Goal: Transaction & Acquisition: Purchase product/service

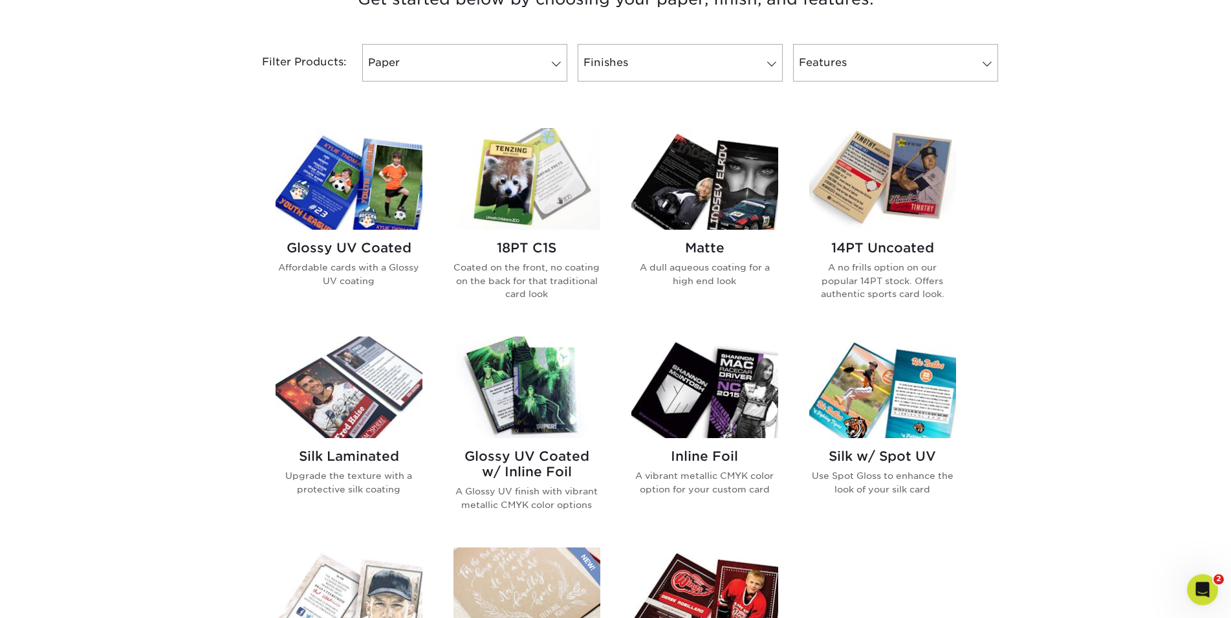
scroll to position [528, 0]
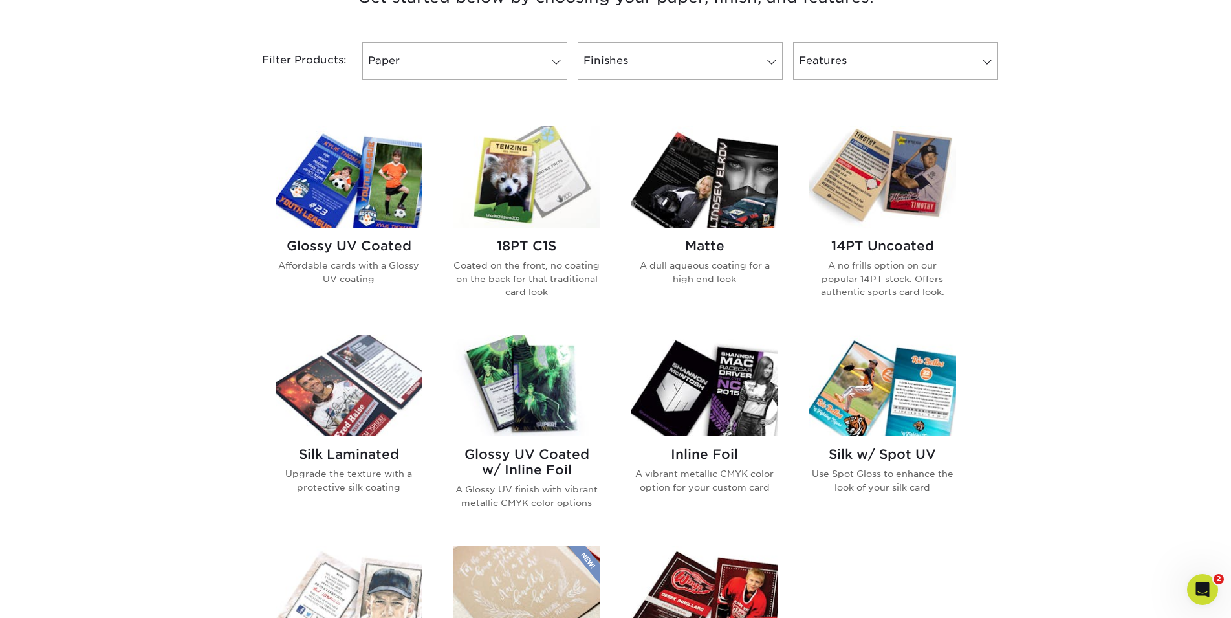
click at [369, 220] on img at bounding box center [349, 177] width 147 height 102
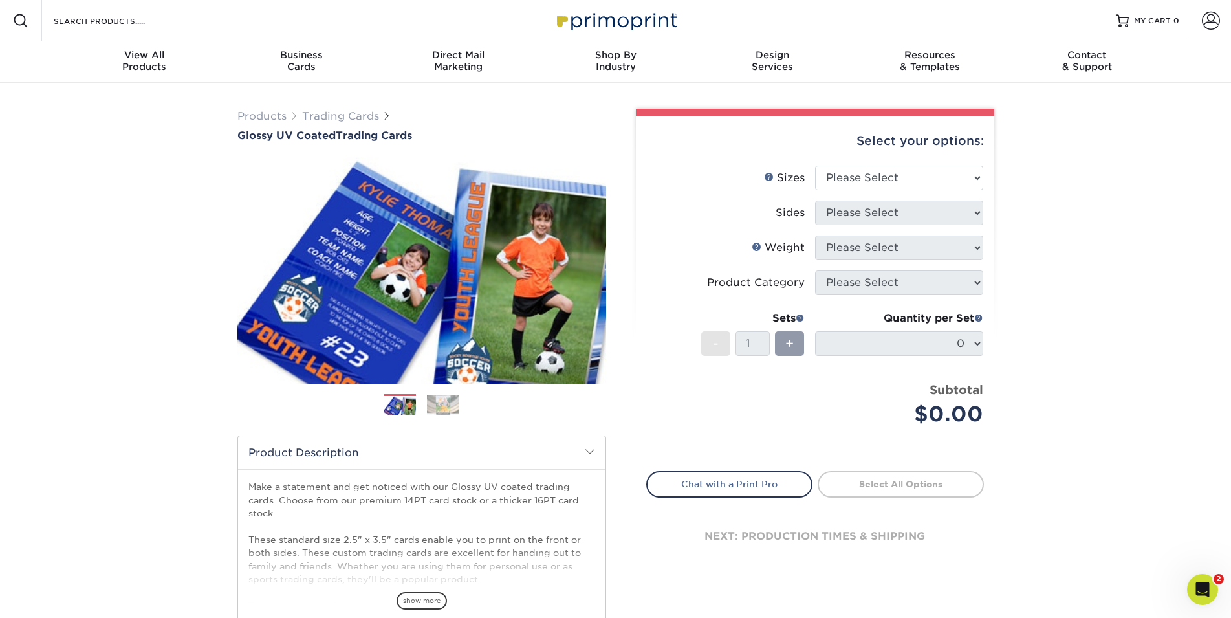
click at [911, 191] on li "Sizes Help Sizes Please Select 2.5" x 3.5"" at bounding box center [815, 183] width 336 height 35
click at [815, 166] on select "Please Select 2.5" x 3.5"" at bounding box center [899, 178] width 168 height 25
select select "2.50x3.50"
click option "2.5" x 3.5"" at bounding box center [0, 0] width 0 height 0
click at [815, 200] on select "Please Select Print Both Sides Print Front Only" at bounding box center [899, 212] width 168 height 25
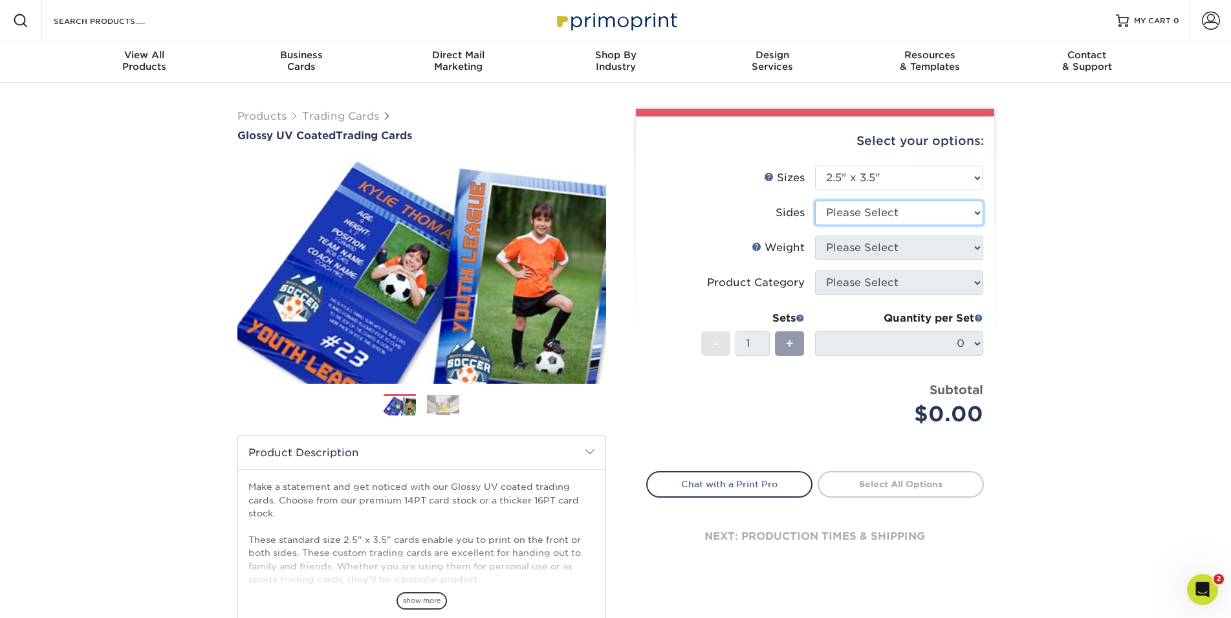
select select "32d3c223-f82c-492b-b915-ba065a00862f"
click at [815, 235] on select "Please Select 16PT 14PT 18PT C1S" at bounding box center [899, 247] width 168 height 25
select select "14PT"
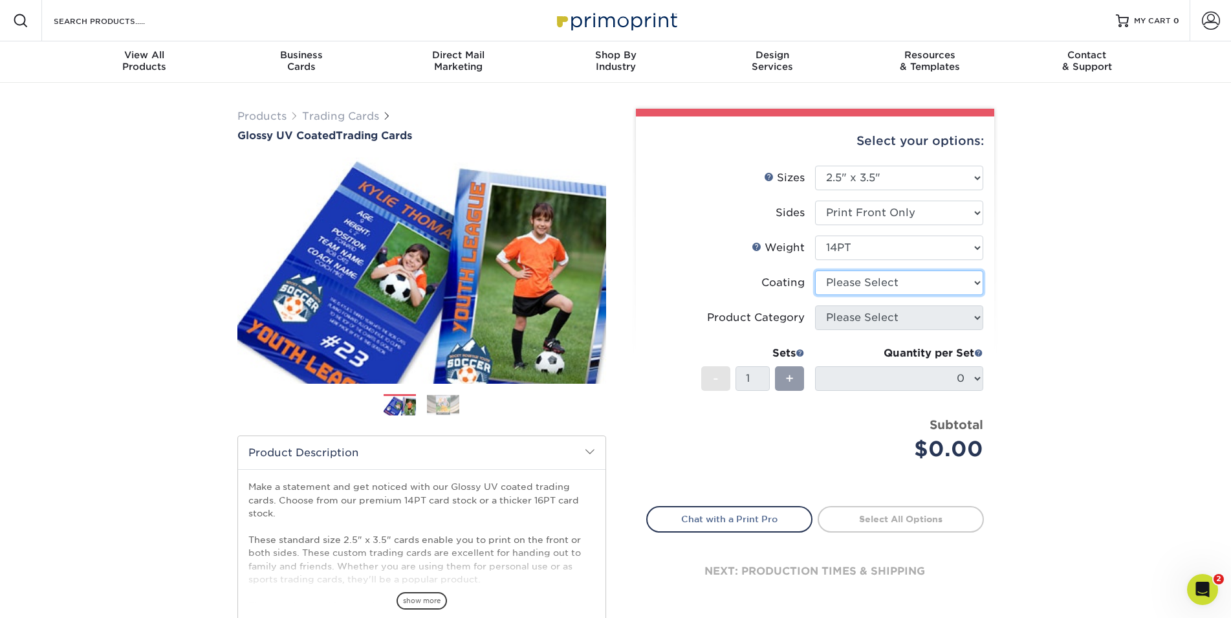
click at [815, 270] on select at bounding box center [899, 282] width 168 height 25
select select "1e8116af-acfc-44b1-83dc-8181aa338834"
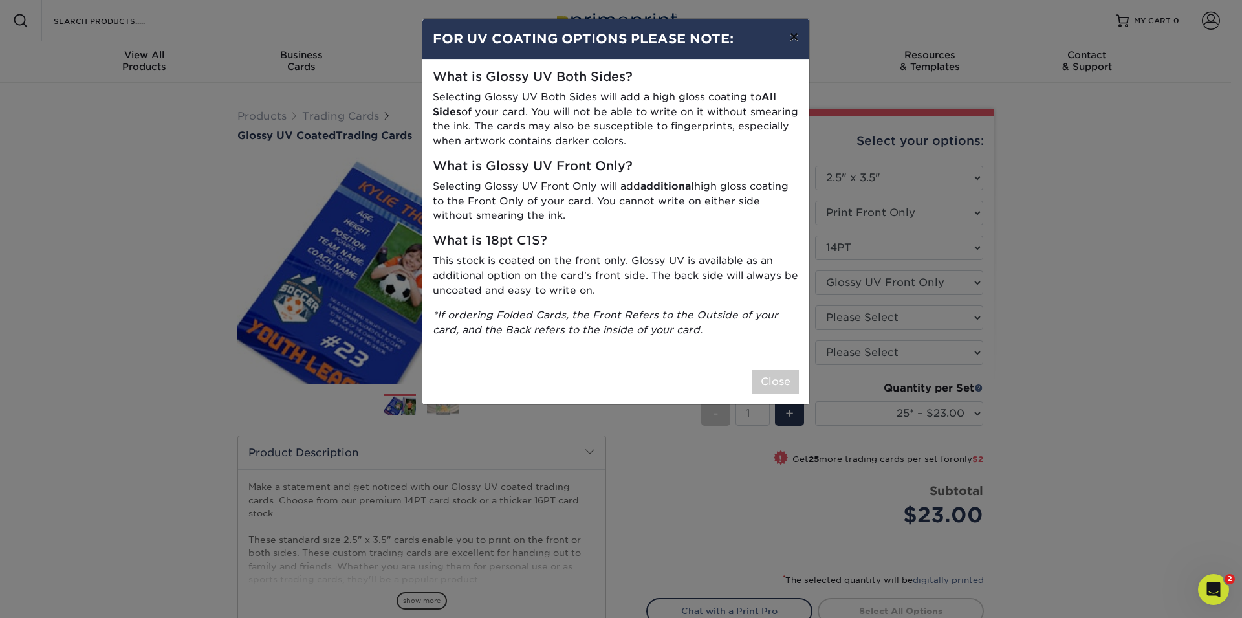
click at [792, 34] on button "×" at bounding box center [794, 37] width 30 height 36
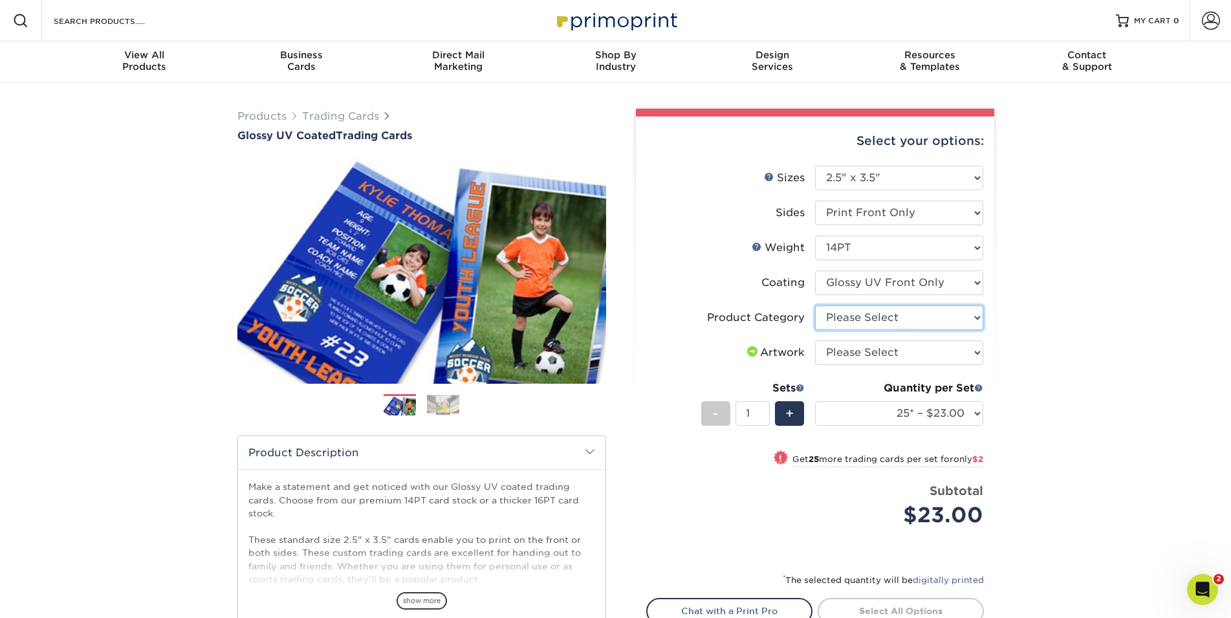
click at [815, 305] on select "Please Select Trading Cards" at bounding box center [899, 317] width 168 height 25
select select "c2f9bce9-36c2-409d-b101-c29d9d031e18"
click option "Trading Cards" at bounding box center [0, 0] width 0 height 0
click at [815, 340] on select "Please Select I will upload files I need a design - $100" at bounding box center [899, 352] width 168 height 25
select select "upload"
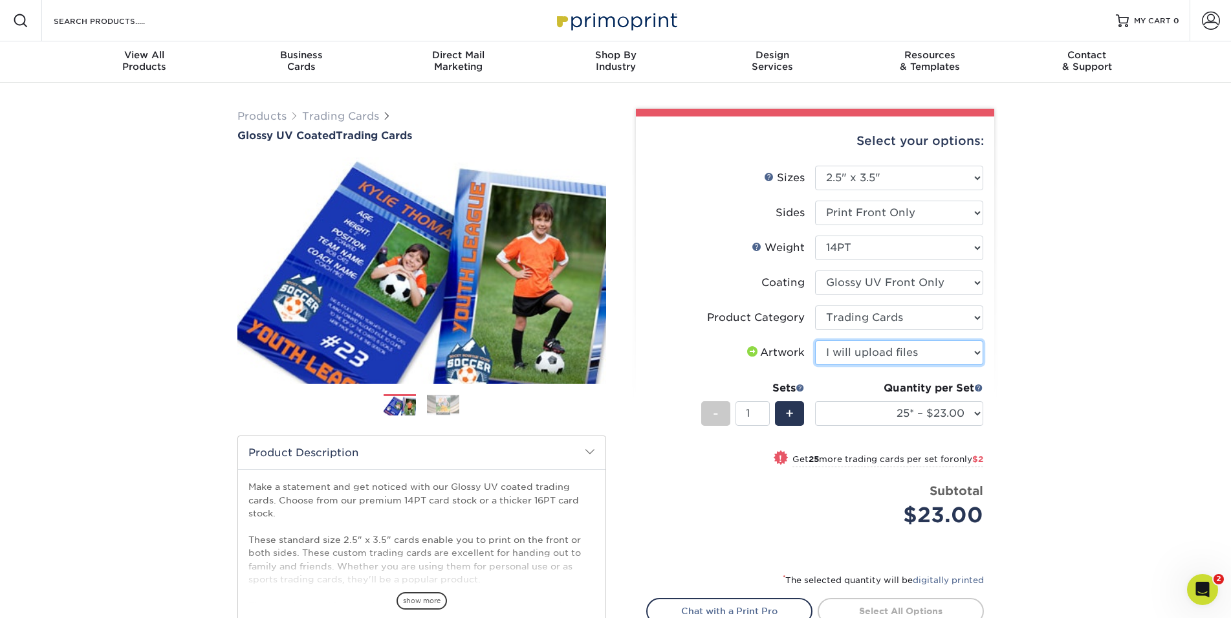
click option "I will upload files" at bounding box center [0, 0] width 0 height 0
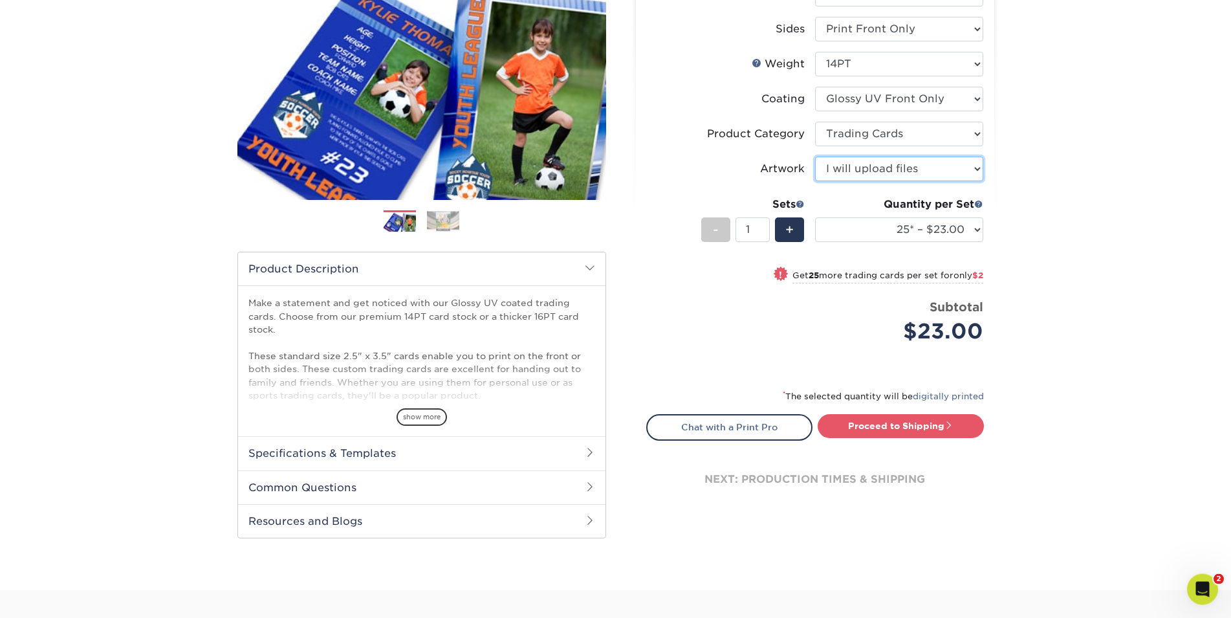
scroll to position [198, 0]
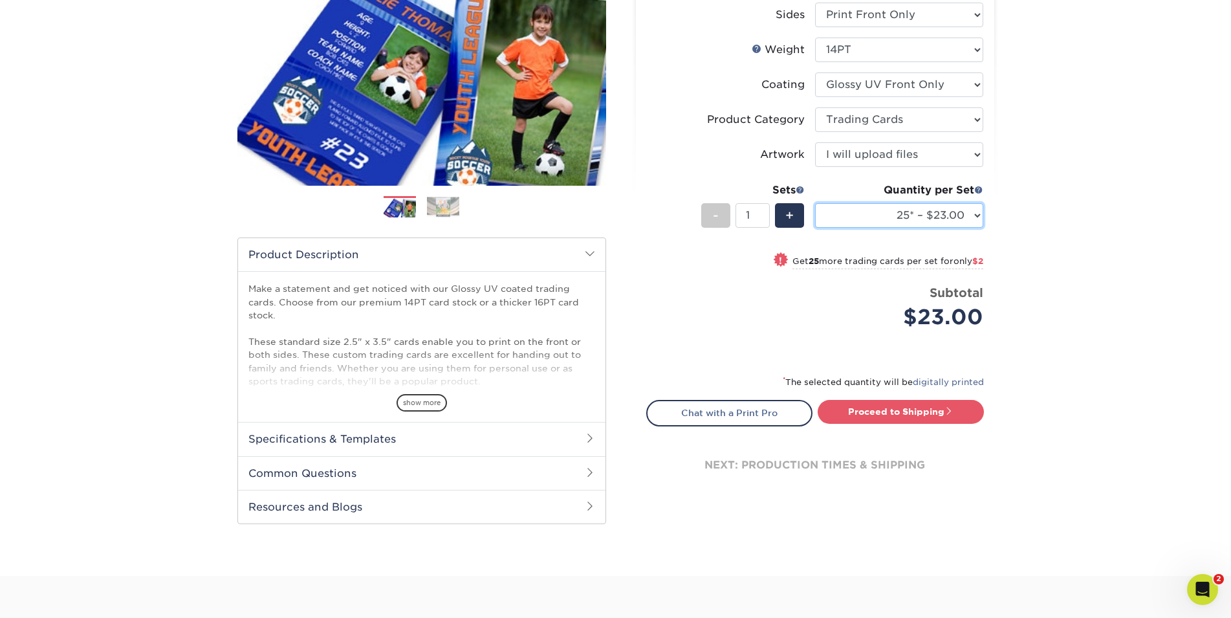
click at [815, 203] on select "25* – $23.00 50* – $25.00 75* – $26.00 100* – $37.00 250* – $48.00 500 – $59.00…" at bounding box center [899, 215] width 168 height 25
click option "50* – $25.00" at bounding box center [0, 0] width 0 height 0
click at [815, 203] on select "25* – $23.00 50* – $25.00 75* – $26.00 100* – $37.00 250* – $48.00 500 – $59.00…" at bounding box center [899, 215] width 168 height 25
click option "75* – $26.00" at bounding box center [0, 0] width 0 height 0
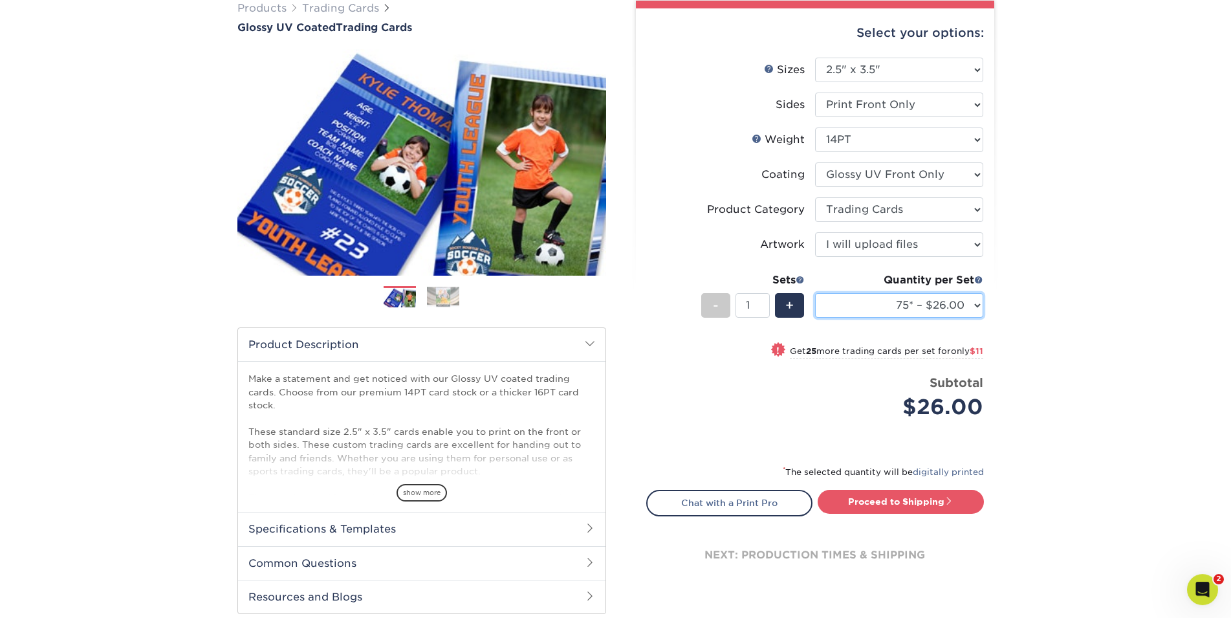
scroll to position [132, 0]
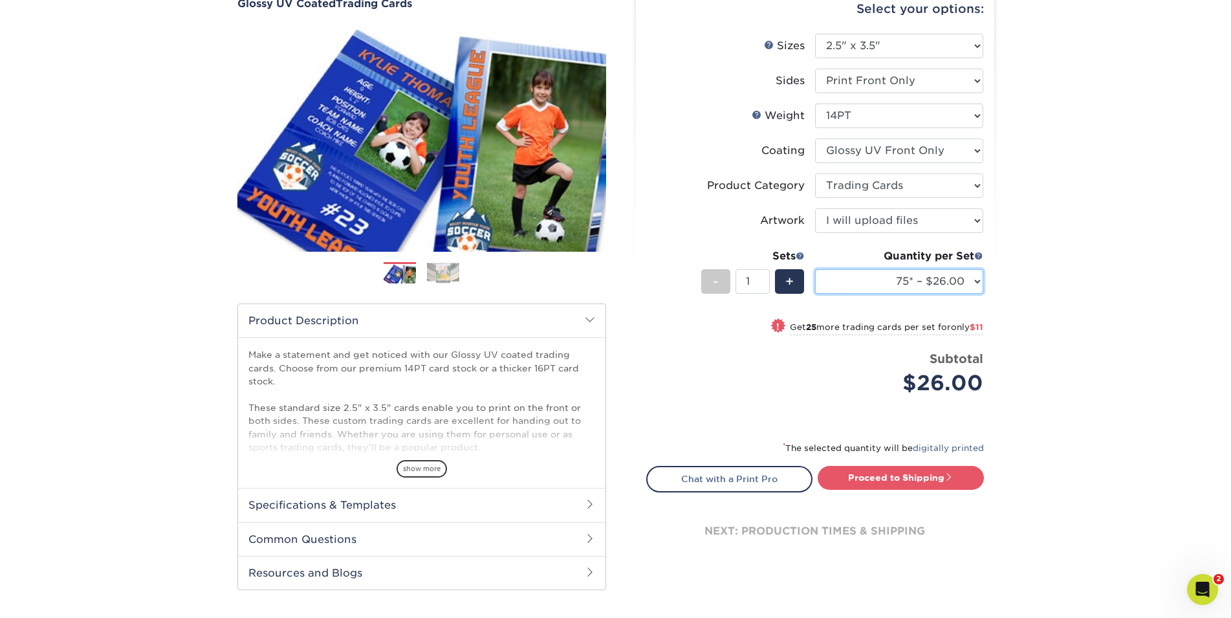
click at [815, 269] on select "25* – $23.00 50* – $25.00 75* – $26.00 100* – $37.00 250* – $48.00 500 – $59.00…" at bounding box center [899, 281] width 168 height 25
click option "100* – $37.00" at bounding box center [0, 0] width 0 height 0
click at [815, 269] on select "25* – $23.00 50* – $25.00 75* – $26.00 100* – $37.00 250* – $48.00 500 – $59.00…" at bounding box center [899, 281] width 168 height 25
select select "50* – $25.00"
click option "50* – $25.00" at bounding box center [0, 0] width 0 height 0
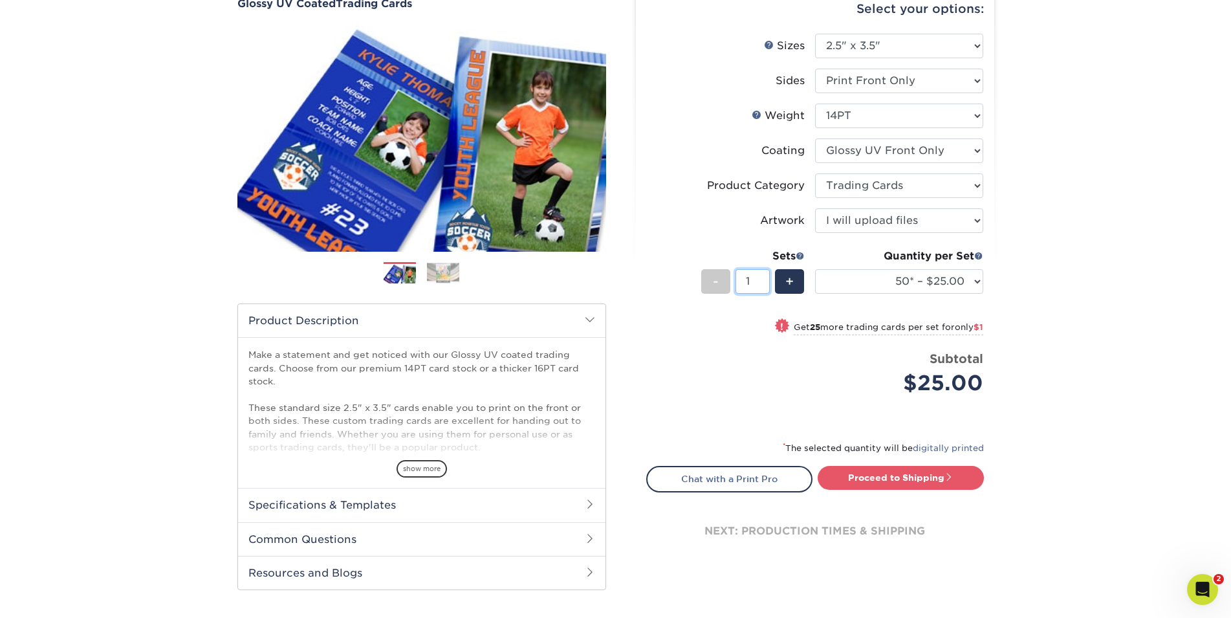
drag, startPoint x: 750, startPoint y: 280, endPoint x: 735, endPoint y: 284, distance: 15.4
click at [735, 284] on input "1" at bounding box center [752, 281] width 34 height 25
type input "50"
click at [878, 402] on li "Price per set $25.00 Subtotal $25.00 This product does not qualify for a discou…" at bounding box center [814, 382] width 317 height 65
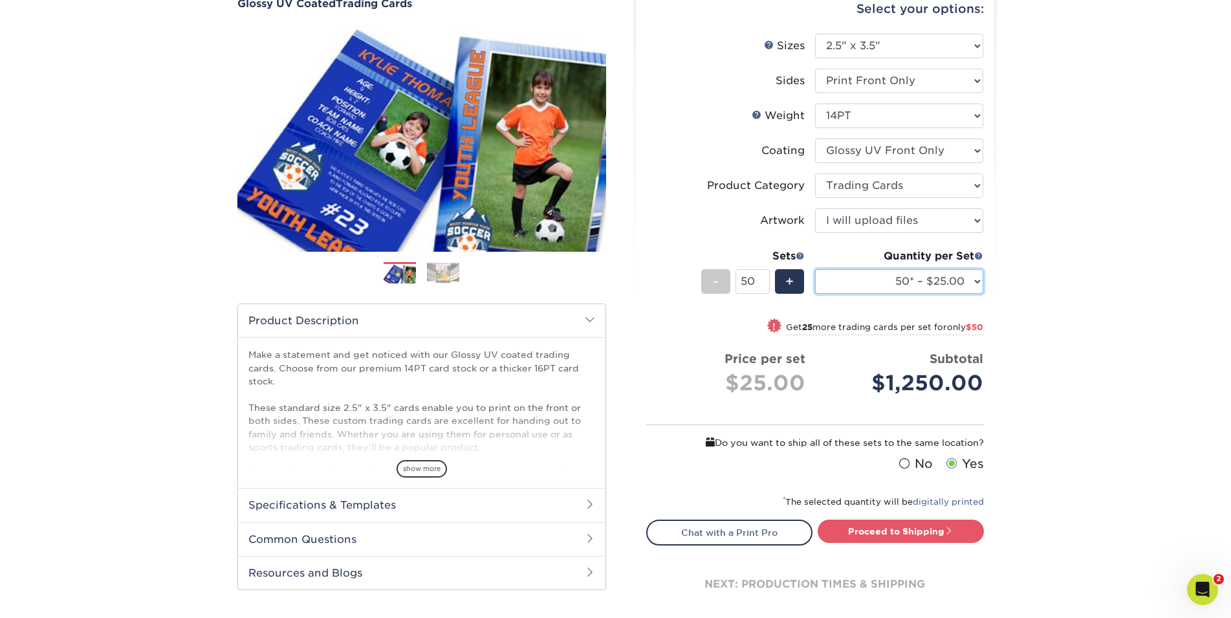
click at [815, 269] on select "25* – $23.00 50* – $25.00 75* – $26.00 100* – $37.00 250* – $48.00 500 – $59.00…" at bounding box center [899, 281] width 168 height 25
select select "75* – $26.00"
click option "75* – $26.00" at bounding box center [0, 0] width 0 height 0
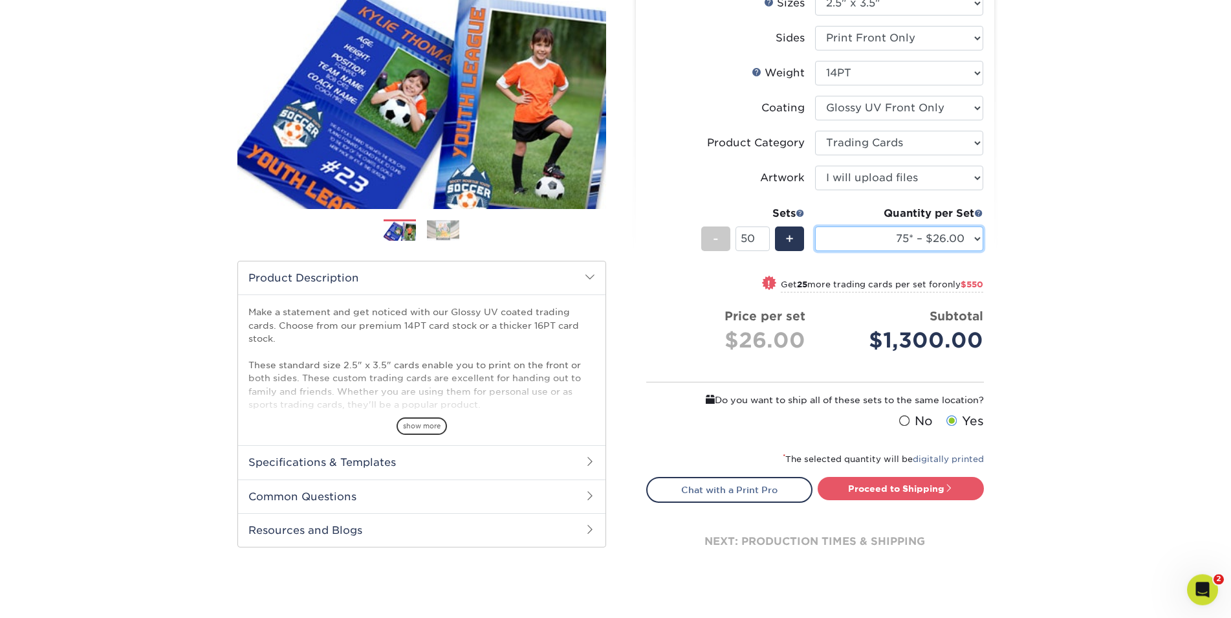
scroll to position [198, 0]
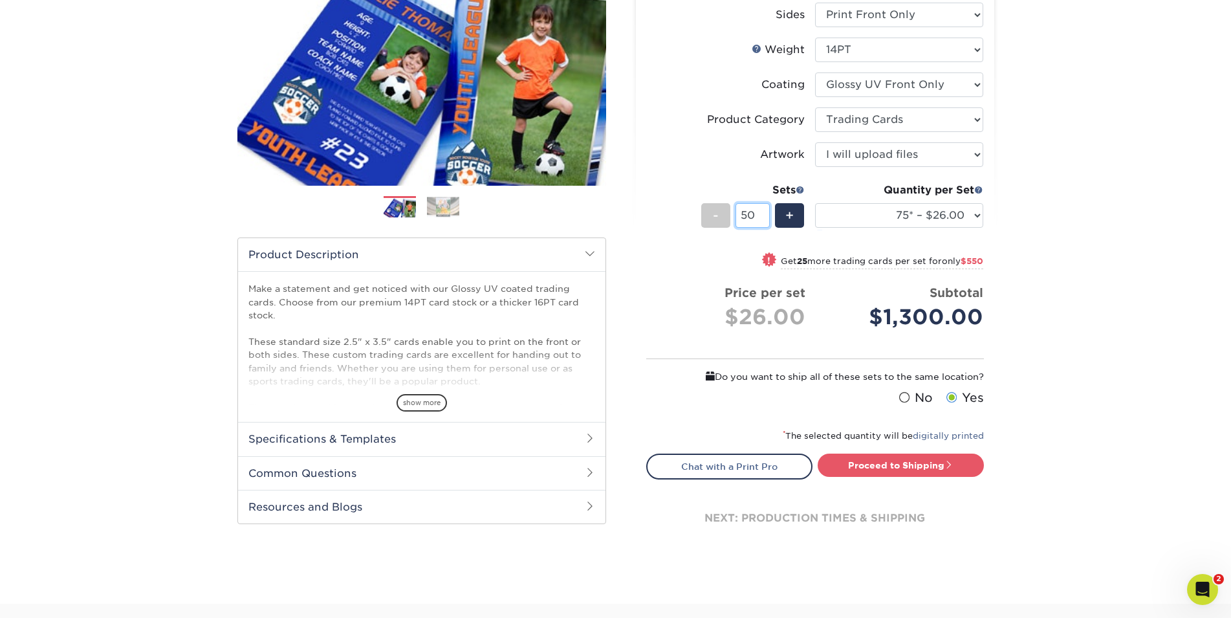
drag, startPoint x: 757, startPoint y: 213, endPoint x: 722, endPoint y: 220, distance: 35.5
click at [735, 220] on input "50" at bounding box center [752, 215] width 34 height 25
type input "50"
click at [815, 203] on select "25* – $23.00 50* – $25.00 75* – $26.00 100* – $37.00 250* – $48.00 500 – $59.00…" at bounding box center [899, 215] width 168 height 25
select select "50* – $25.00"
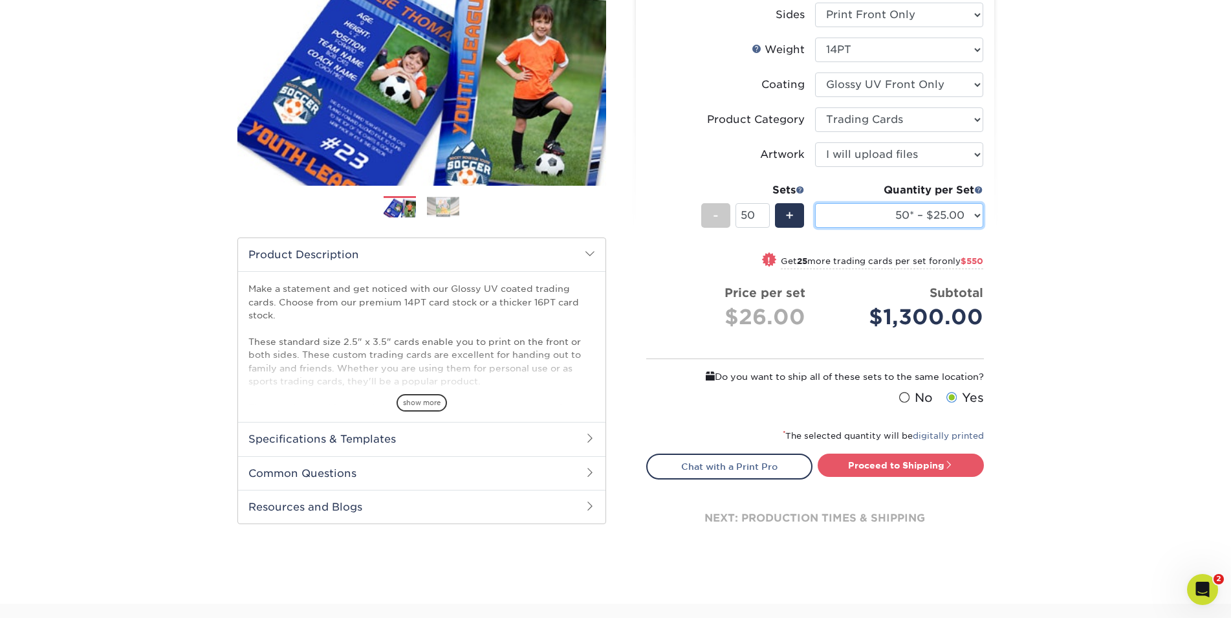
click option "50* – $25.00" at bounding box center [0, 0] width 0 height 0
drag, startPoint x: 752, startPoint y: 211, endPoint x: 715, endPoint y: 217, distance: 37.4
click at [735, 217] on input "50" at bounding box center [752, 215] width 34 height 25
type input "50"
click at [848, 250] on li "Sets - 50 + Quantity per Set 25* – $23.00 50* – $25.00 75* – $26.00 100* – $37.…" at bounding box center [815, 215] width 336 height 76
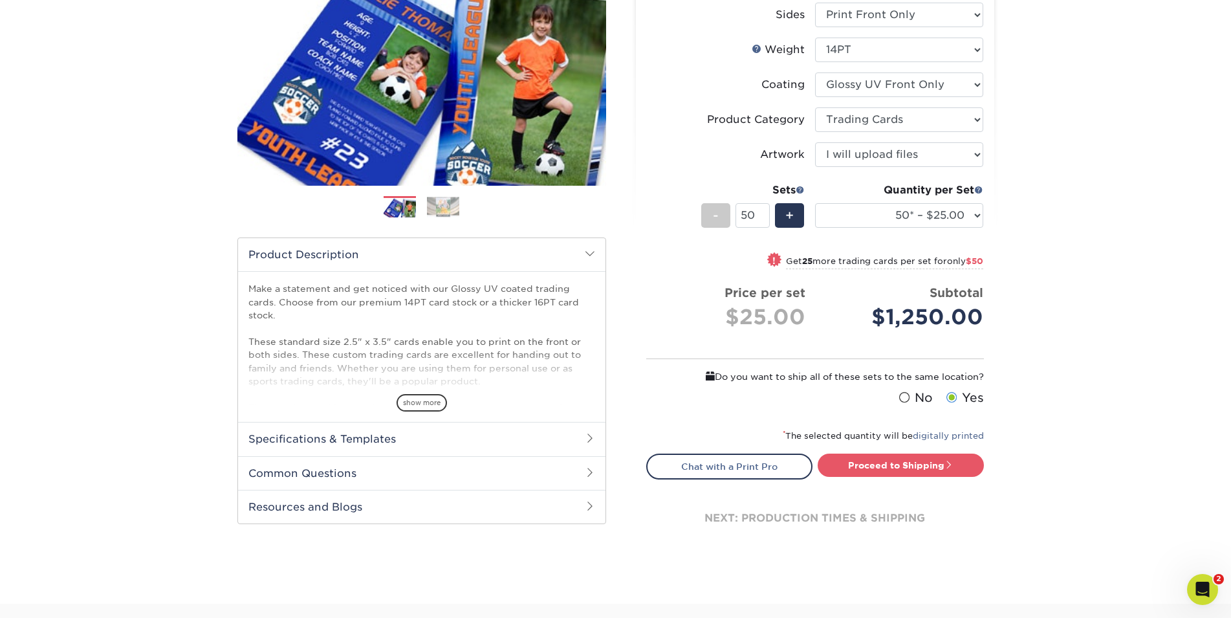
click at [765, 213] on input "50" at bounding box center [752, 215] width 34 height 25
click at [763, 211] on input "50" at bounding box center [752, 215] width 34 height 25
